Goal: Task Accomplishment & Management: Use online tool/utility

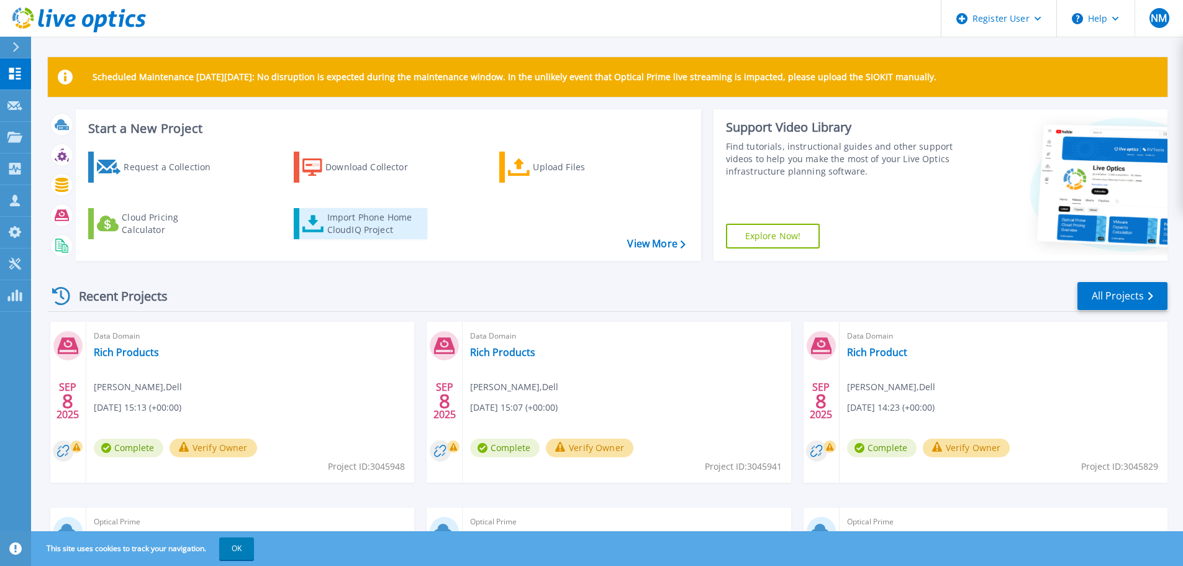
click at [385, 233] on div "Import Phone Home CloudIQ Project" at bounding box center [375, 223] width 97 height 25
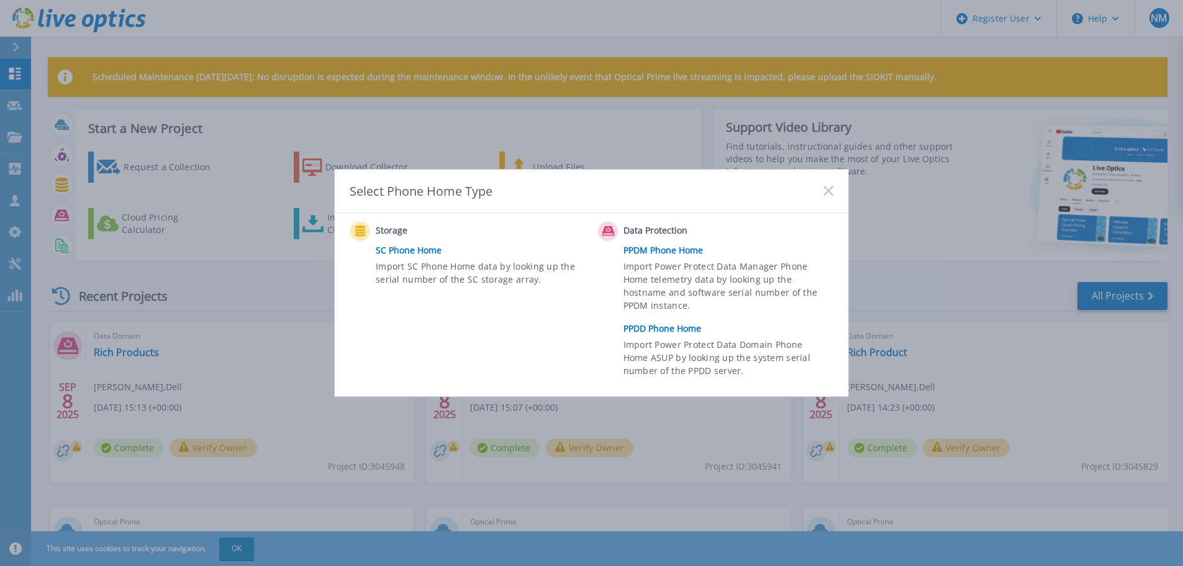
click at [676, 332] on link "PPDD Phone Home" at bounding box center [731, 328] width 216 height 19
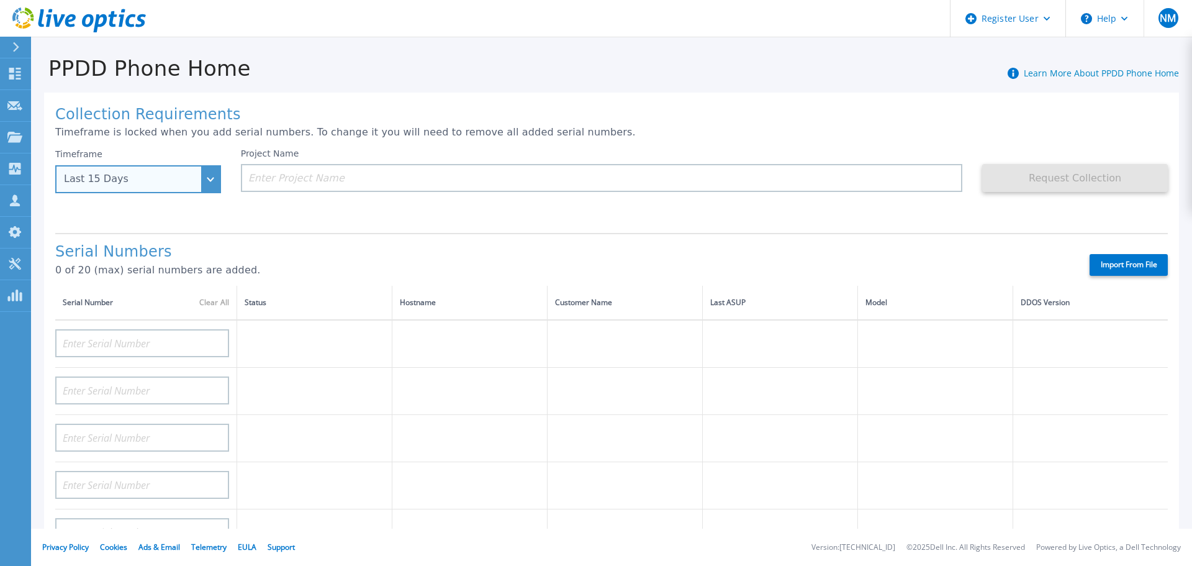
click at [215, 183] on div "Last 15 Days" at bounding box center [138, 179] width 166 height 28
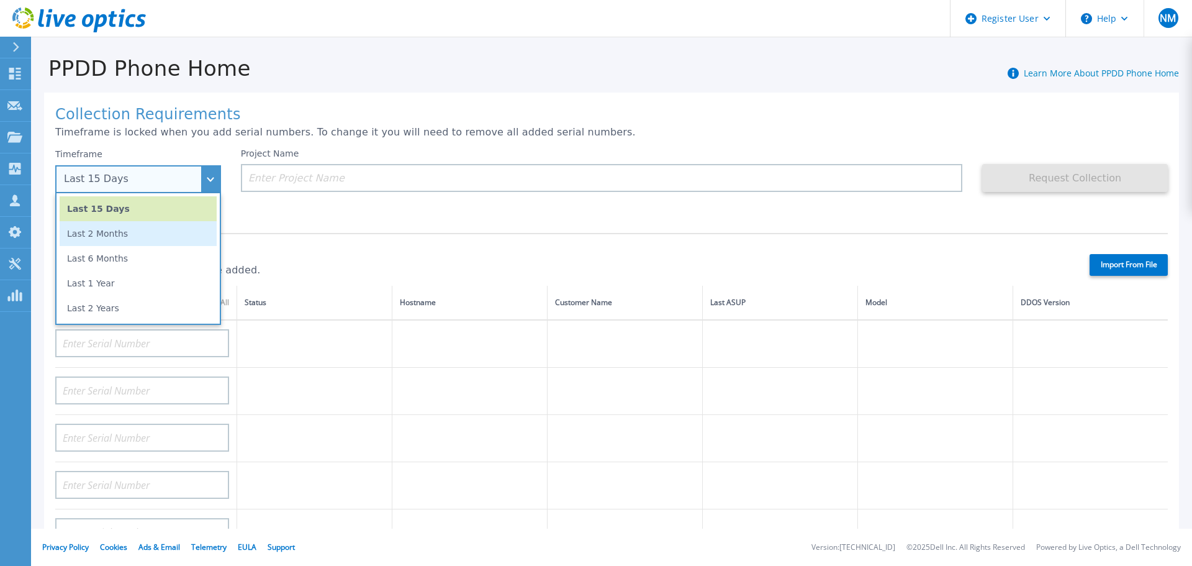
click at [204, 227] on li "Last 2 Months" at bounding box center [138, 233] width 157 height 25
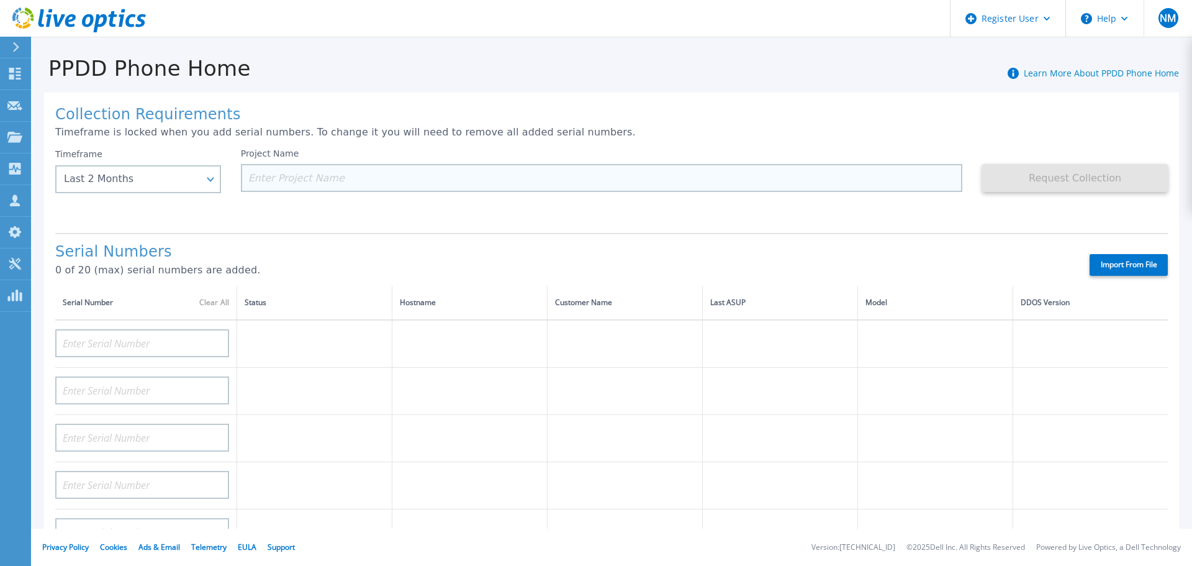
click at [276, 184] on input at bounding box center [602, 178] width 722 height 28
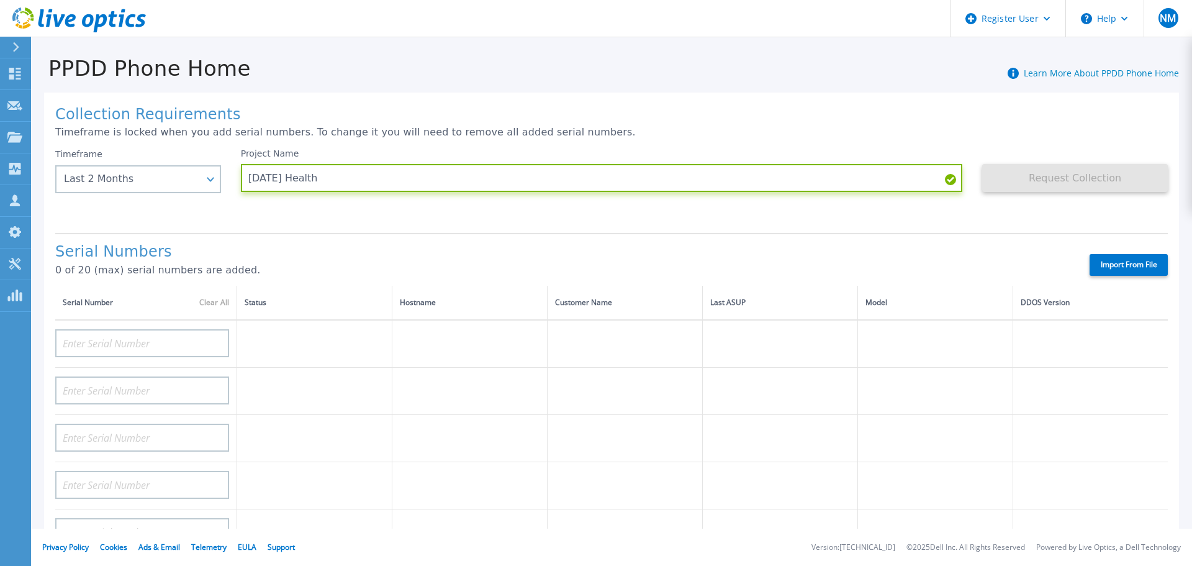
type input "Ascension Health"
click at [369, 256] on h1 "Serial Numbers" at bounding box center [561, 251] width 1013 height 17
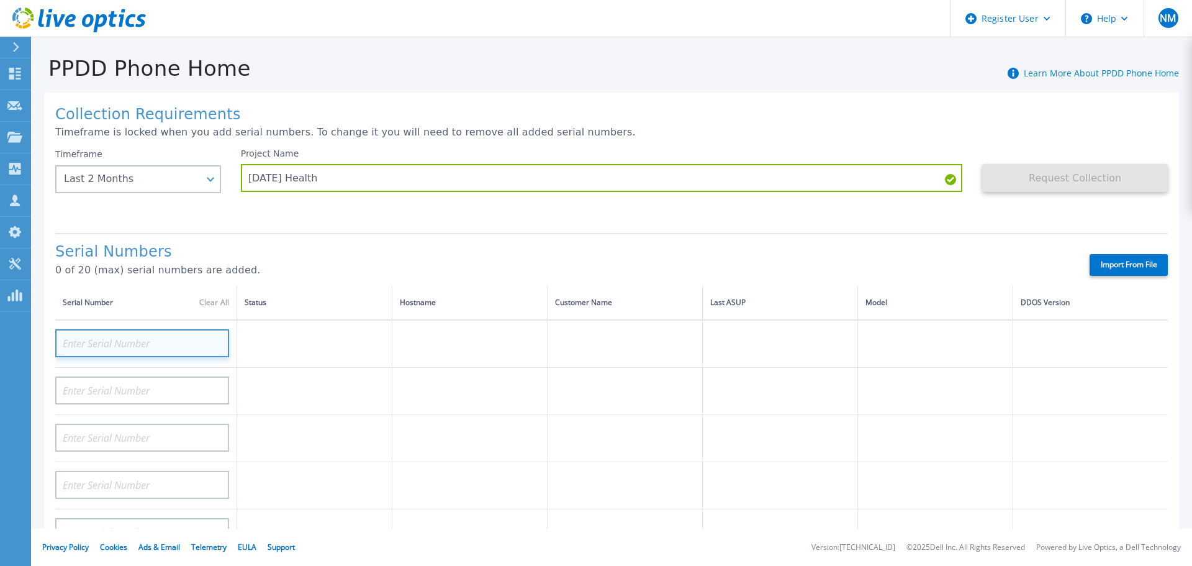
click at [217, 332] on input at bounding box center [142, 343] width 174 height 28
paste input "APM00194318723"
type input "APM00194318723"
click at [476, 401] on td at bounding box center [469, 391] width 155 height 47
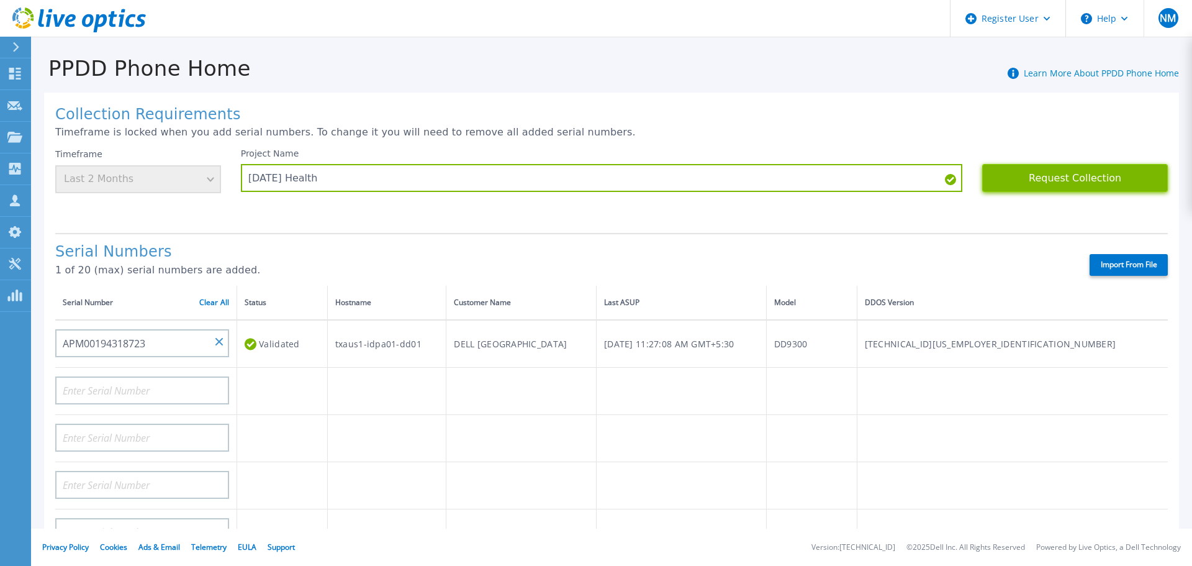
click at [1039, 165] on button "Request Collection" at bounding box center [1075, 178] width 186 height 28
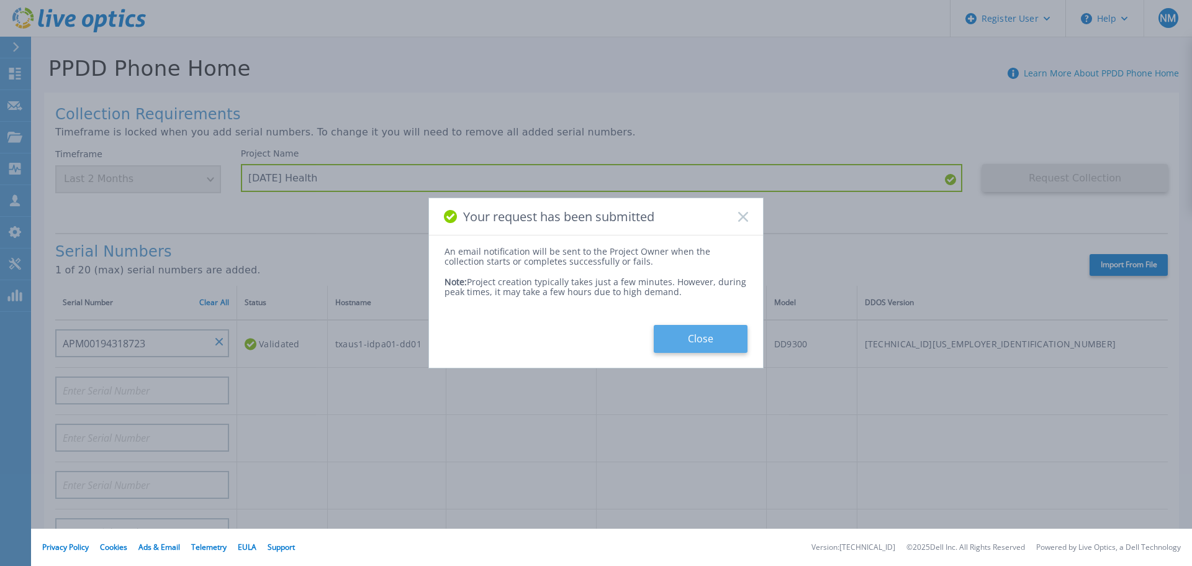
click at [738, 350] on button "Close" at bounding box center [701, 339] width 94 height 28
